Goal: Information Seeking & Learning: Learn about a topic

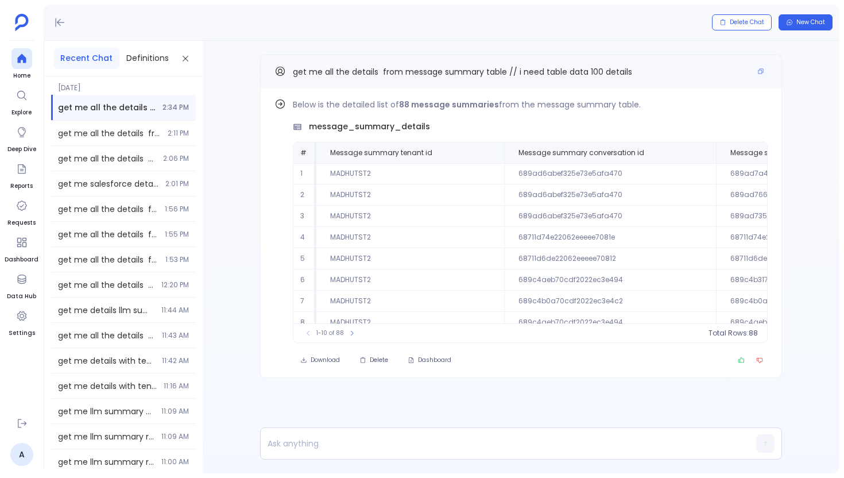
scroll to position [0, 1395]
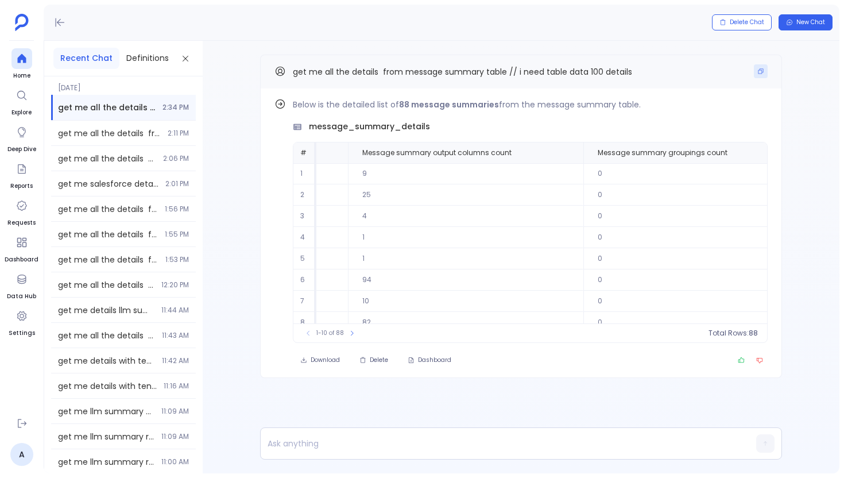
click at [756, 69] on button "Copy" at bounding box center [761, 71] width 14 height 14
click at [24, 52] on div at bounding box center [21, 58] width 21 height 21
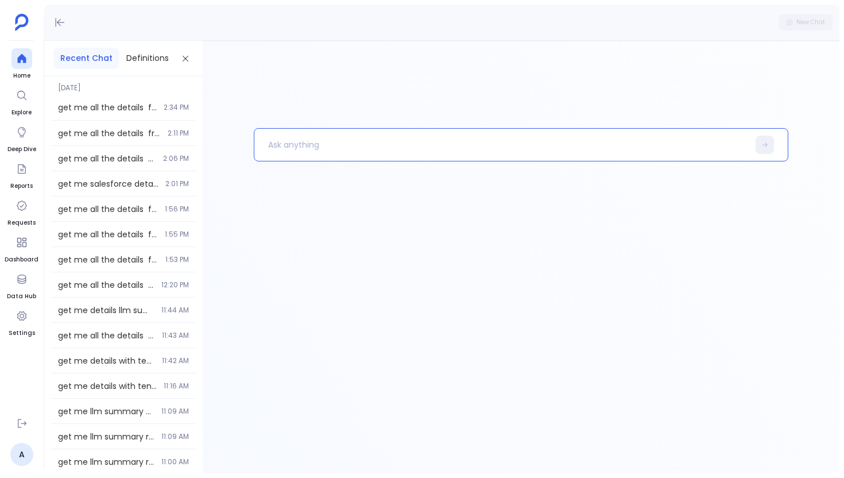
click at [299, 136] on p at bounding box center [501, 145] width 495 height 30
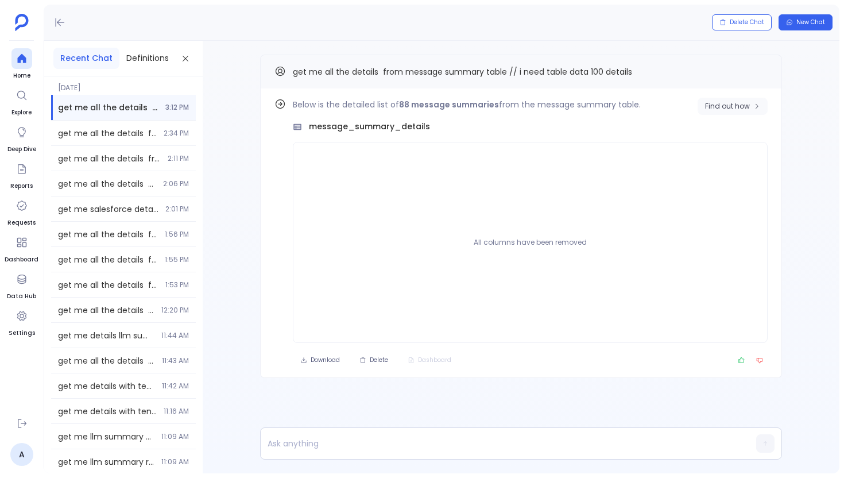
click at [729, 107] on span "Find out how" at bounding box center [727, 106] width 45 height 9
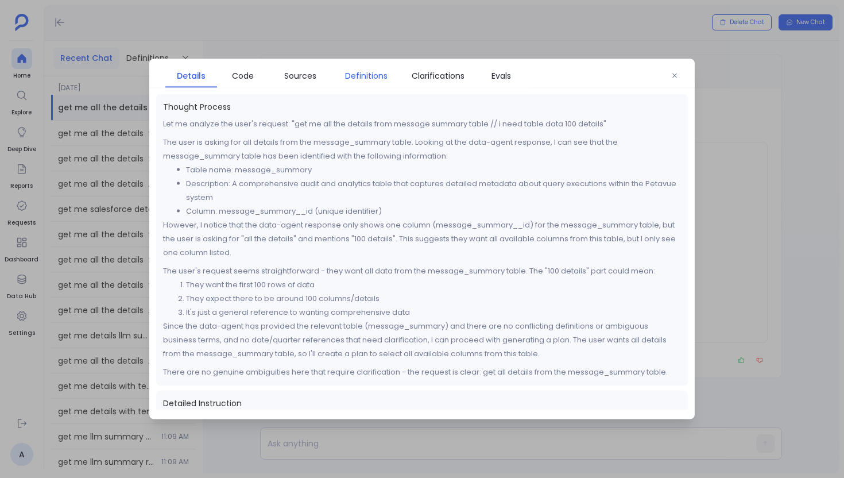
click at [376, 77] on span "Definitions" at bounding box center [366, 75] width 43 height 13
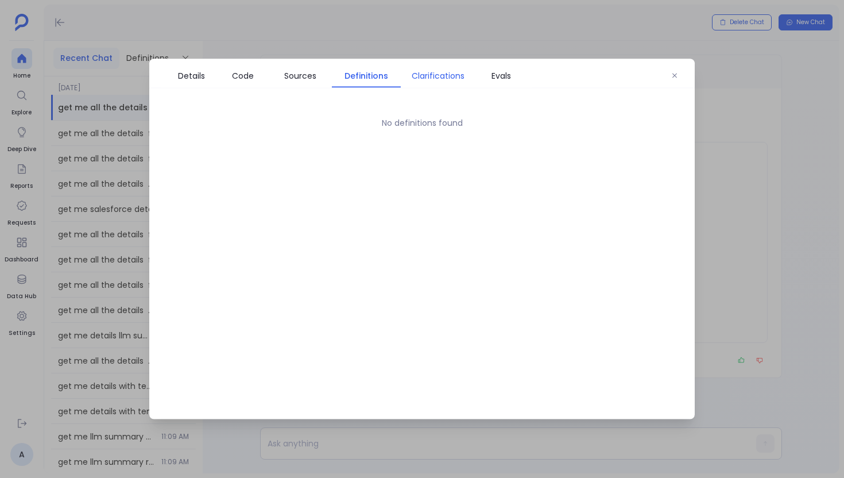
click at [431, 80] on span "Clarifications" at bounding box center [438, 75] width 53 height 13
click at [505, 84] on link "Evals" at bounding box center [502, 76] width 52 height 24
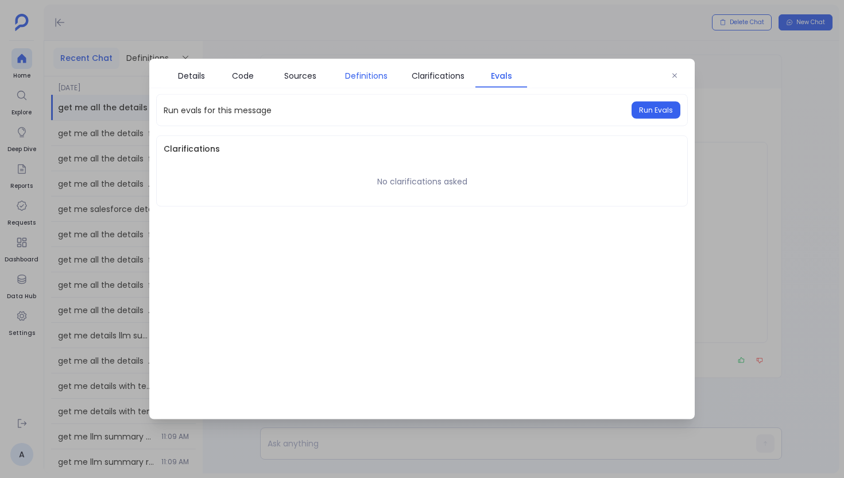
click at [349, 82] on link "Definitions" at bounding box center [366, 76] width 69 height 24
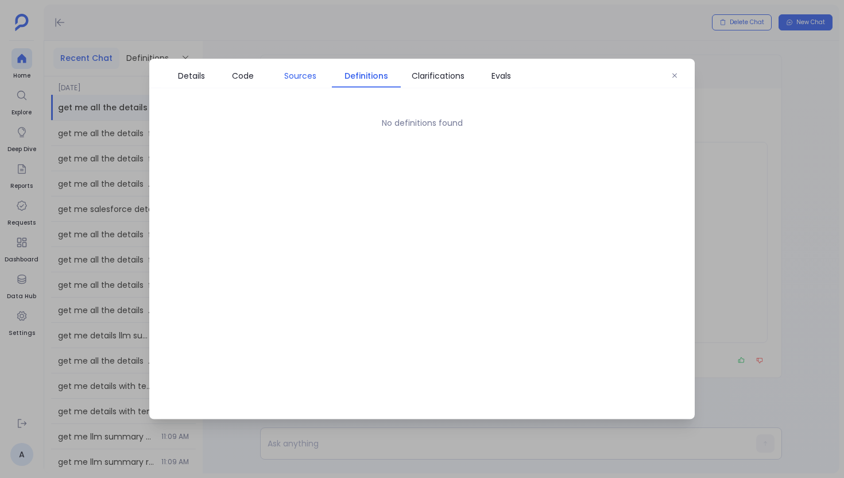
click at [288, 76] on span "Sources" at bounding box center [300, 75] width 32 height 13
click at [244, 79] on span "Code" at bounding box center [243, 75] width 22 height 13
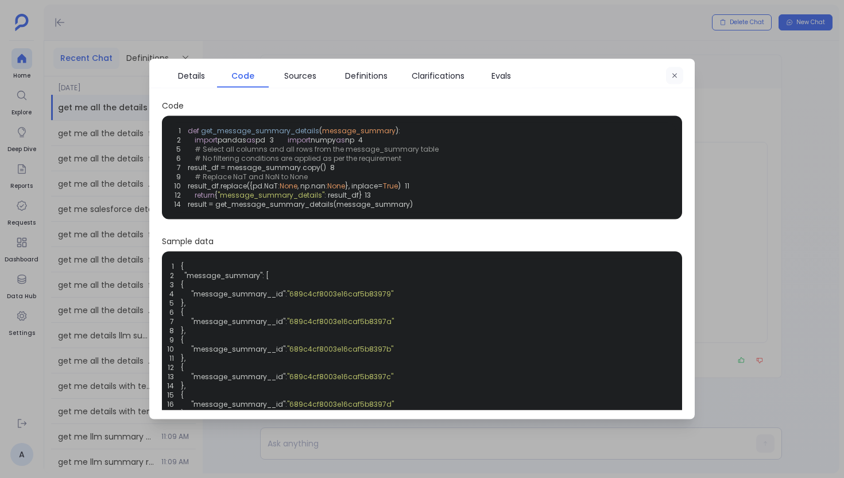
click at [678, 73] on icon "button" at bounding box center [674, 75] width 7 height 7
